Goal: Task Accomplishment & Management: Understand process/instructions

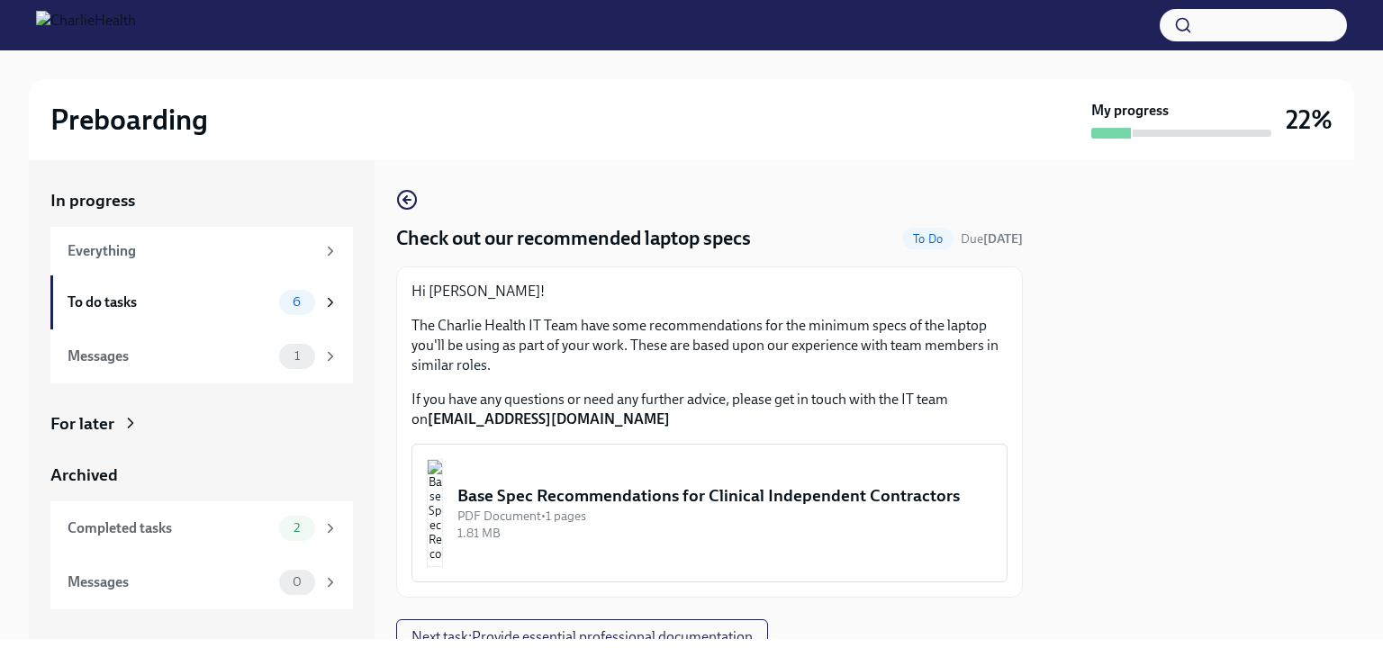
click at [682, 505] on div "Base Spec Recommendations for Clinical Independent Contractors" at bounding box center [724, 495] width 535 height 23
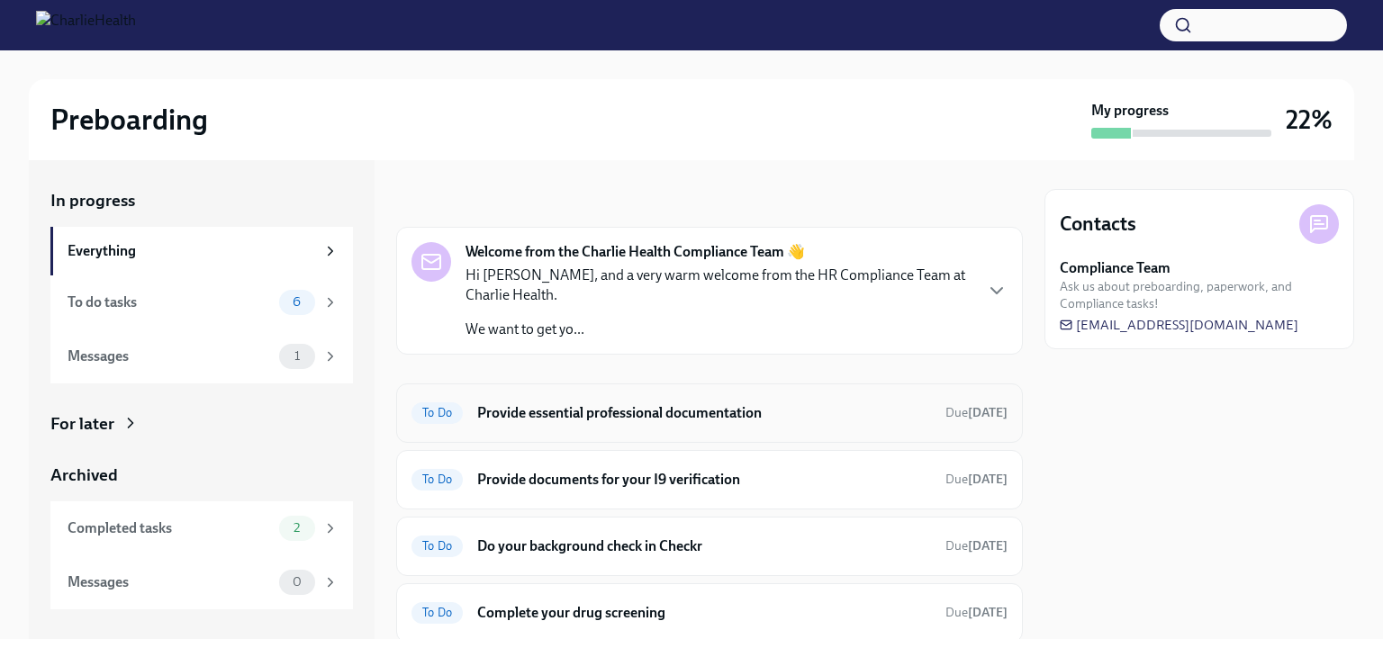
click at [710, 408] on h6 "Provide essential professional documentation" at bounding box center [704, 413] width 454 height 20
